Goal: Navigation & Orientation: Go to known website

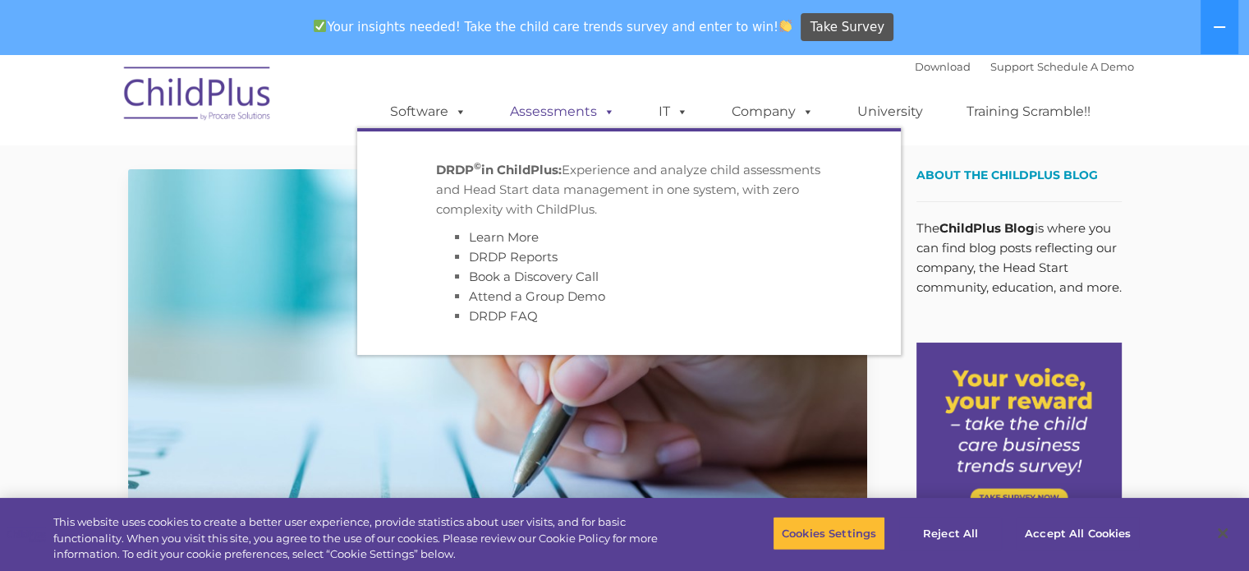
click at [607, 110] on span at bounding box center [606, 111] width 18 height 16
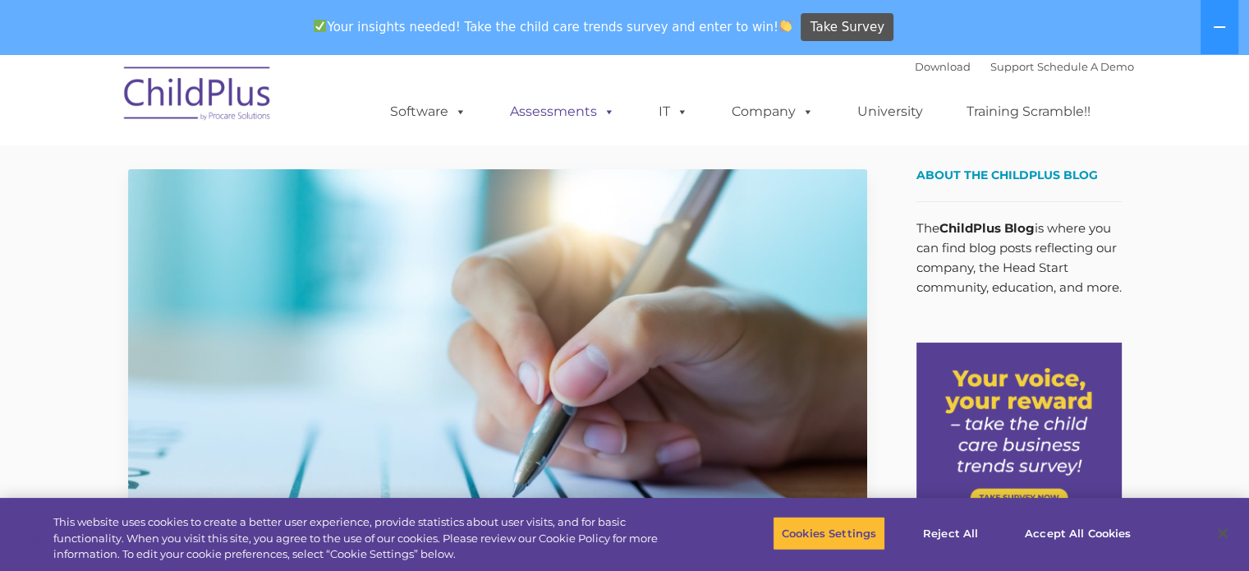
click at [607, 110] on span at bounding box center [606, 111] width 18 height 16
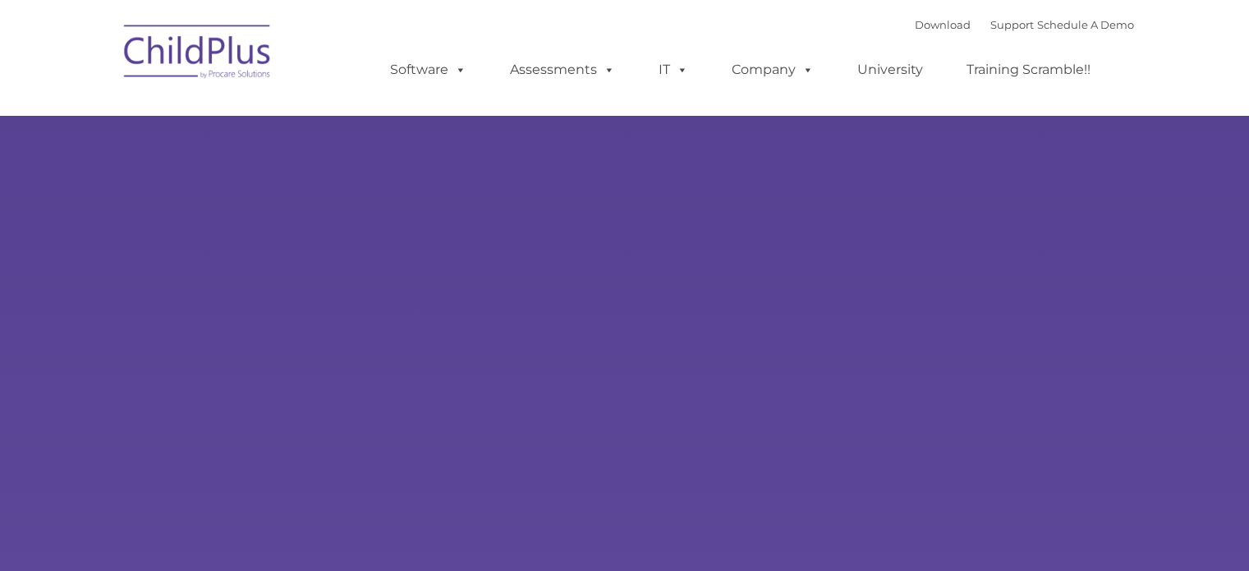
type input ""
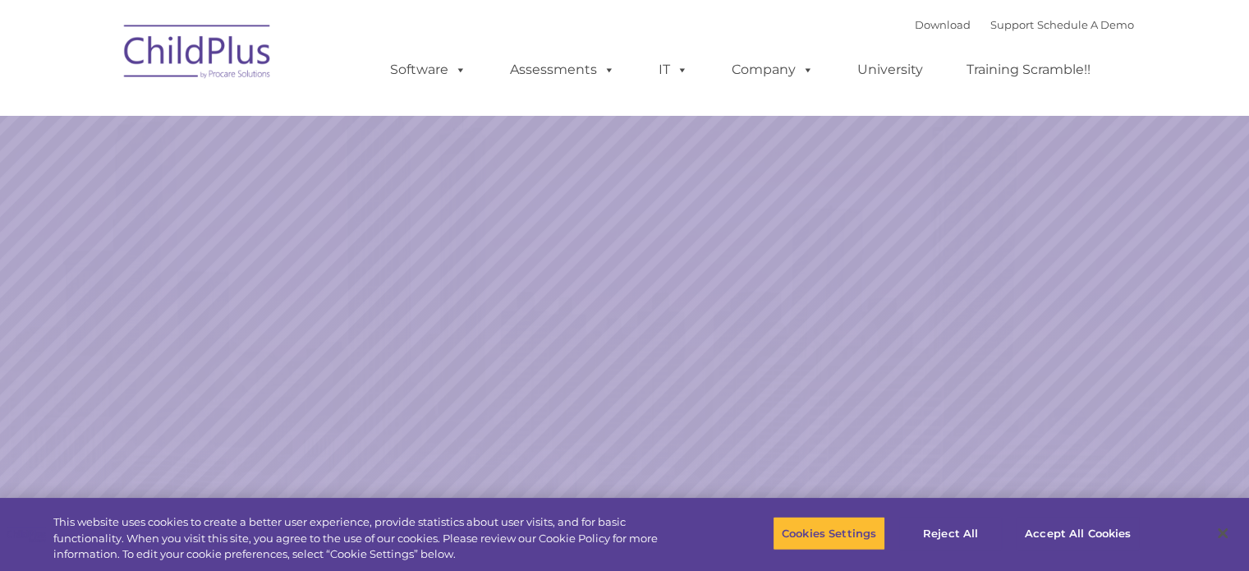
select select "MEDIUM"
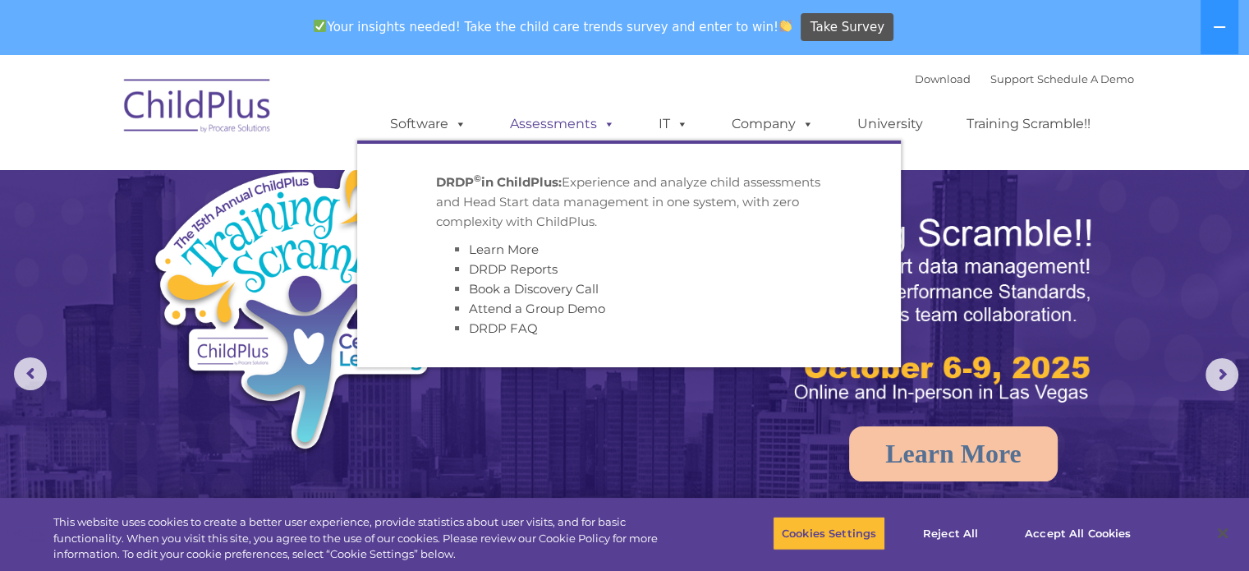
click at [545, 119] on link "Assessments" at bounding box center [562, 124] width 138 height 33
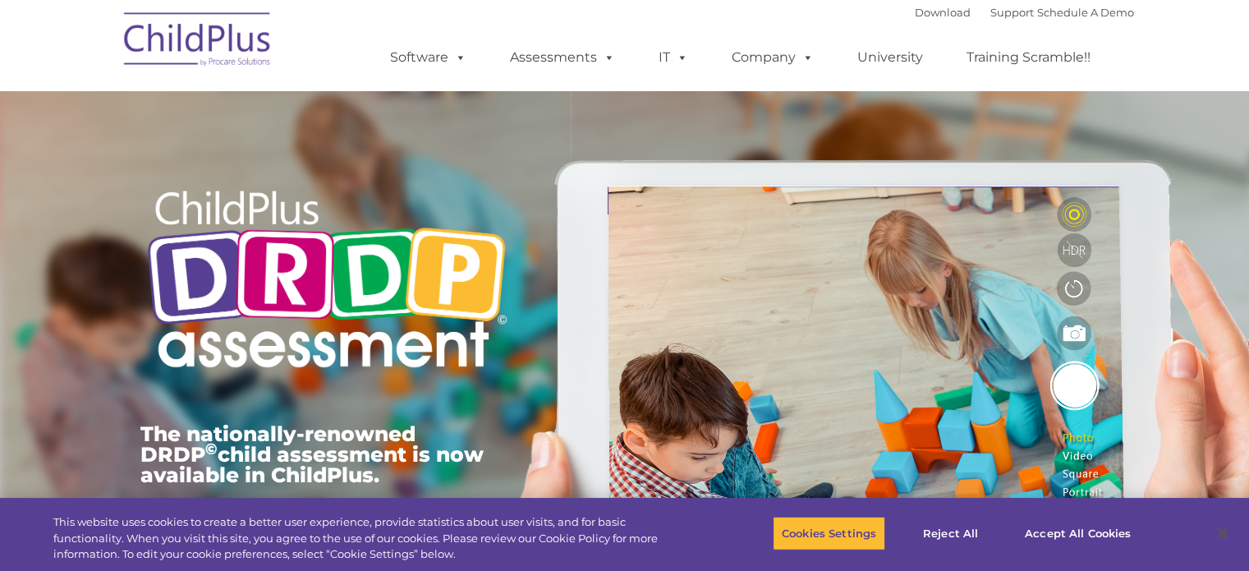
click at [465, 137] on div at bounding box center [326, 127] width 373 height 82
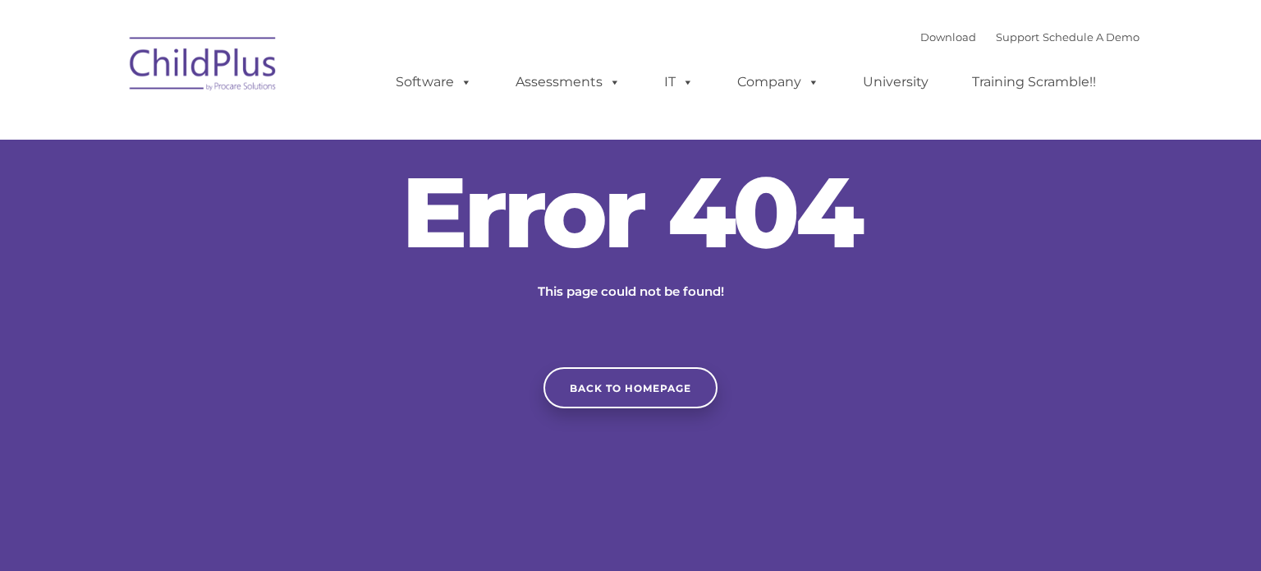
type input ""
